Goal: Task Accomplishment & Management: Manage account settings

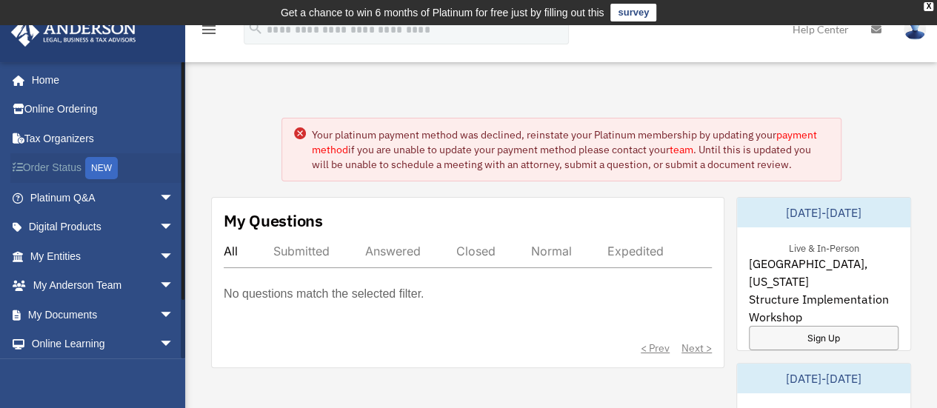
click at [111, 164] on div "NEW" at bounding box center [101, 168] width 33 height 22
click at [44, 81] on link "Home" at bounding box center [103, 80] width 186 height 30
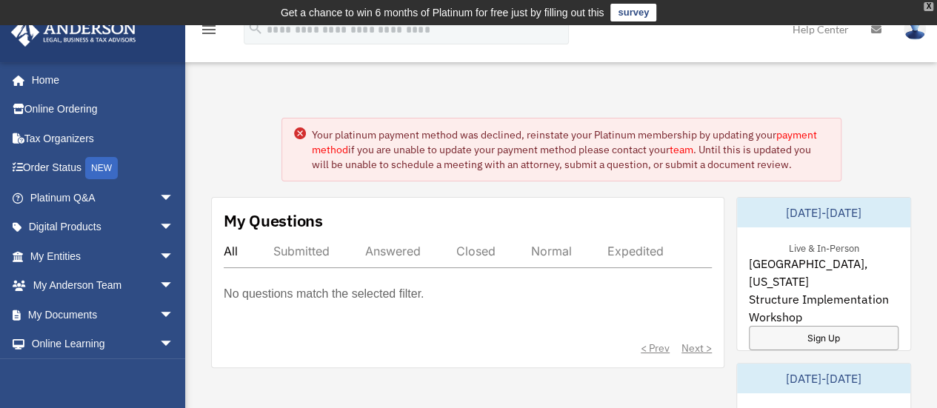
click at [932, 5] on div "X" at bounding box center [929, 6] width 10 height 9
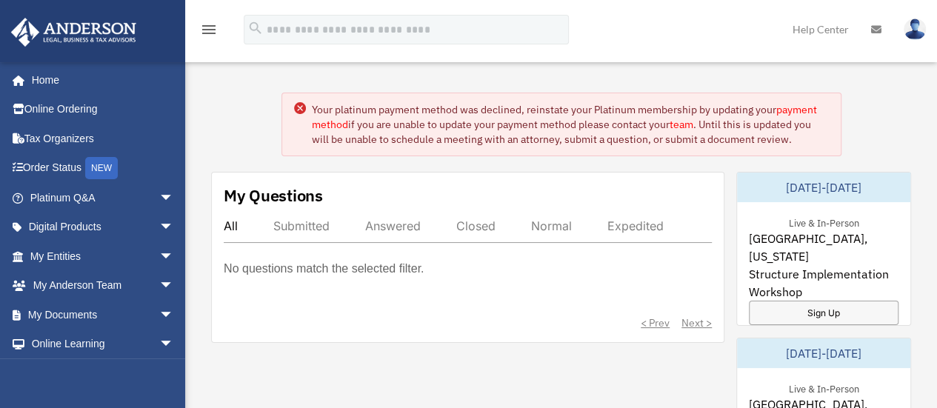
click at [795, 109] on link "payment method" at bounding box center [564, 117] width 505 height 28
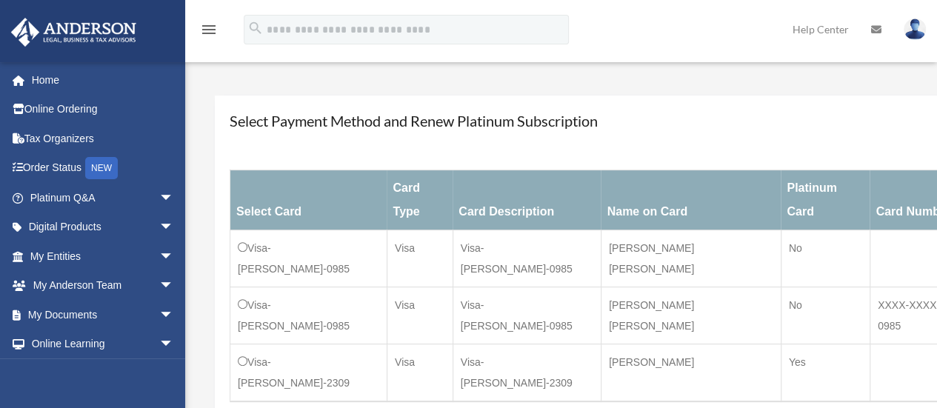
scroll to position [141, 0]
